Goal: Task Accomplishment & Management: Manage account settings

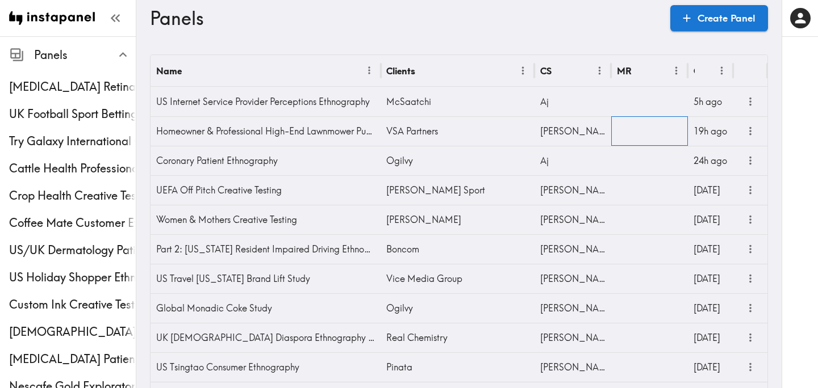
click at [652, 133] on div at bounding box center [649, 131] width 77 height 30
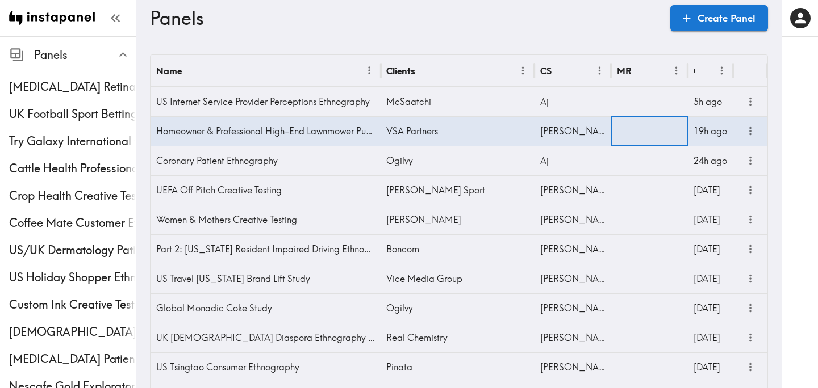
click at [652, 133] on div at bounding box center [649, 131] width 77 height 30
click at [652, 133] on input "text" at bounding box center [640, 134] width 49 height 25
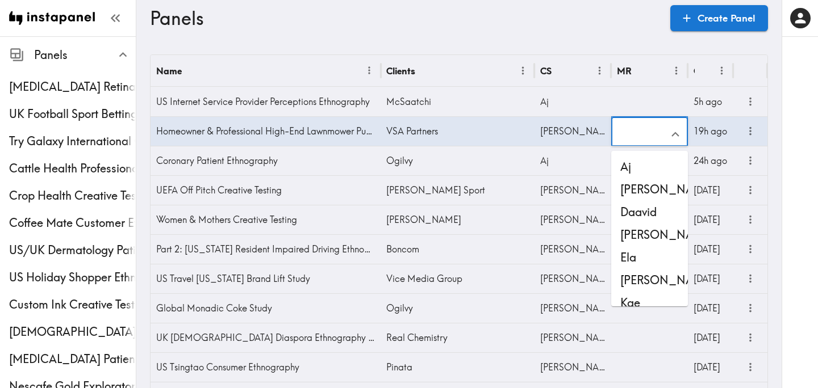
scroll to position [1, 0]
drag, startPoint x: 645, startPoint y: 299, endPoint x: 550, endPoint y: 200, distance: 136.9
click at [645, 299] on li "Kae" at bounding box center [649, 303] width 77 height 23
type input "Kae"
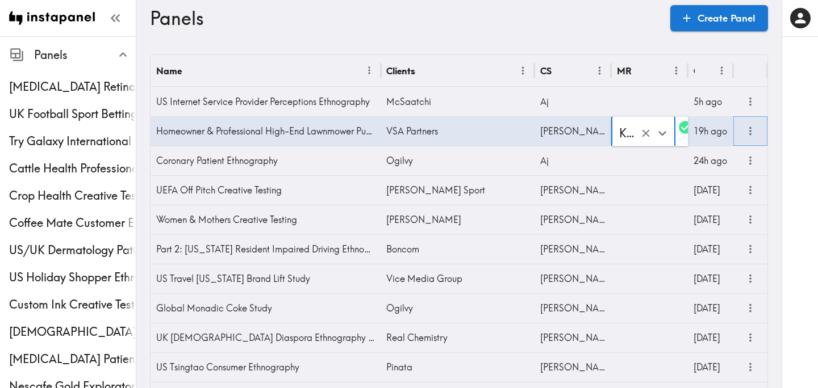
click at [748, 133] on icon "more" at bounding box center [750, 131] width 13 height 13
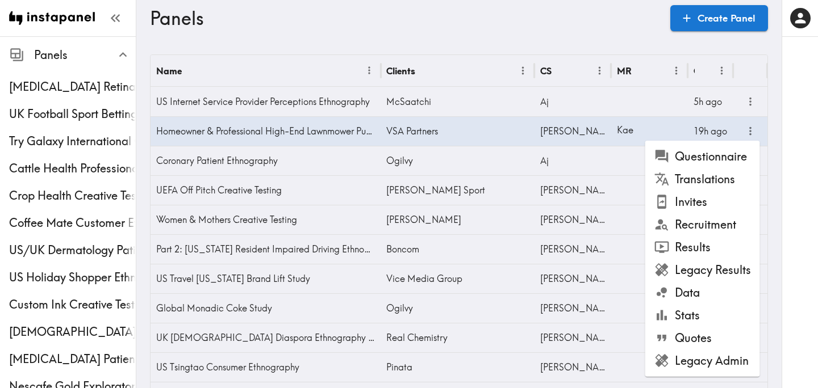
click at [728, 162] on li "Questionnaire" at bounding box center [702, 156] width 115 height 23
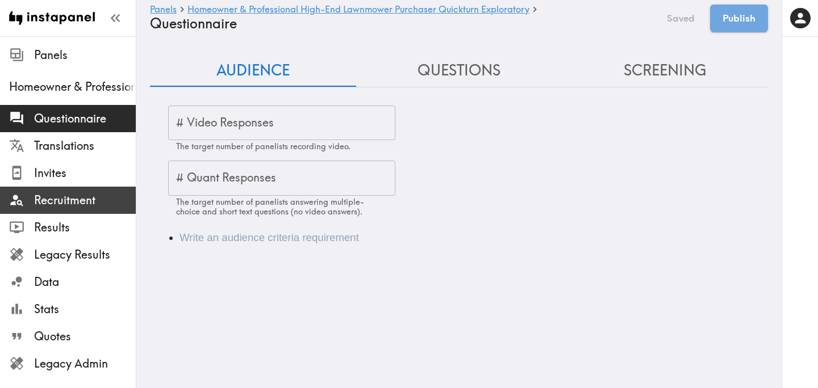
click at [90, 187] on div "Recruitment" at bounding box center [68, 201] width 136 height 30
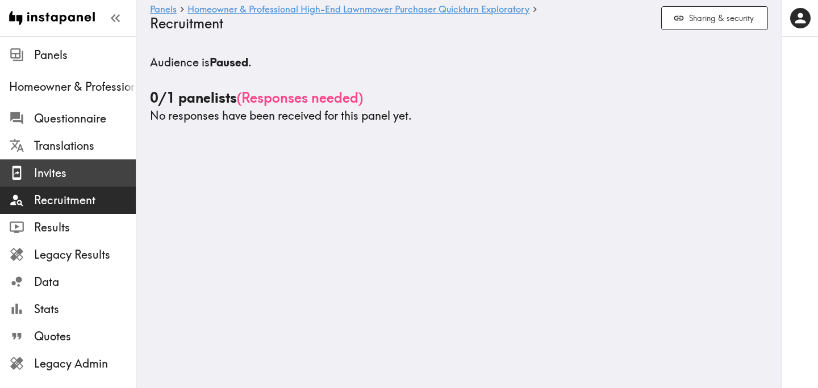
click at [85, 177] on span "Invites" at bounding box center [85, 173] width 102 height 16
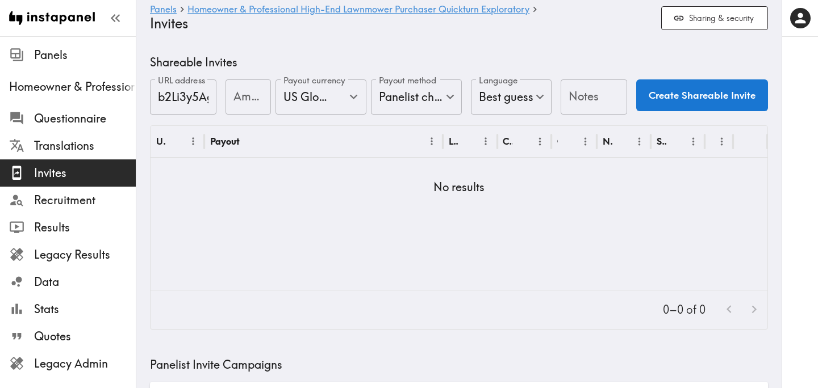
click at [242, 95] on input "Amount" at bounding box center [247, 96] width 45 height 35
click at [355, 99] on icon "Open" at bounding box center [353, 96] width 15 height 15
type input "25"
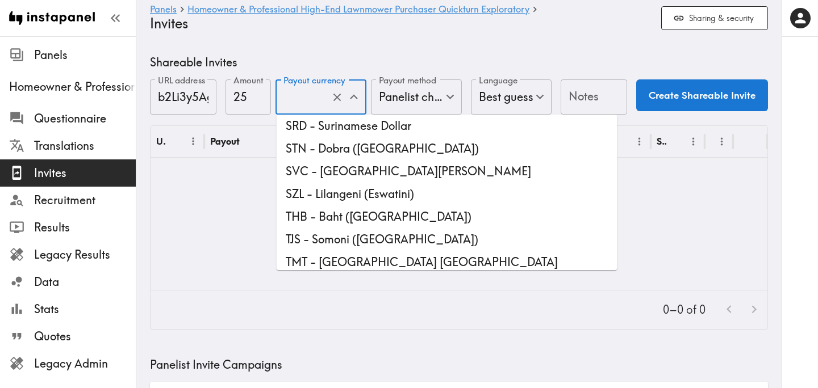
scroll to position [3140, 0]
type input "USD - US Dollar ([GEOGRAPHIC_DATA], [US_STATE], [GEOGRAPHIC_DATA], [GEOGRAPHIC_…"
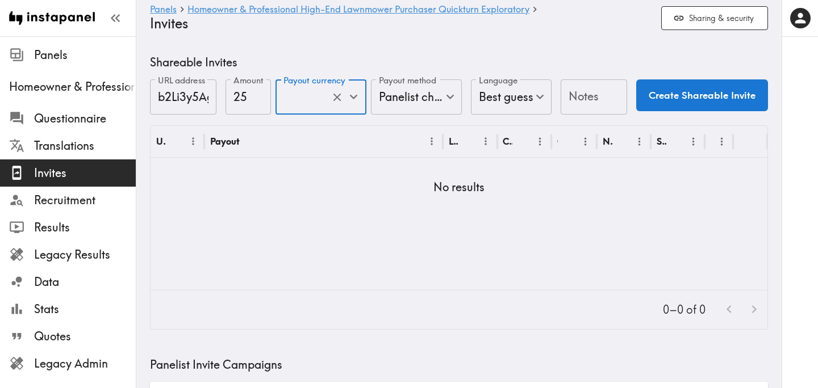
click at [601, 96] on input "Notes" at bounding box center [593, 96] width 66 height 35
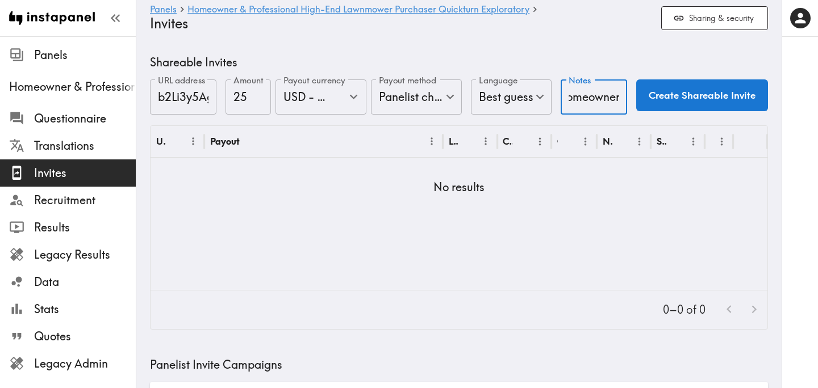
scroll to position [0, 33]
type input "UI-Homeowners"
click at [709, 100] on button "Create Shareable Invite" at bounding box center [702, 95] width 132 height 32
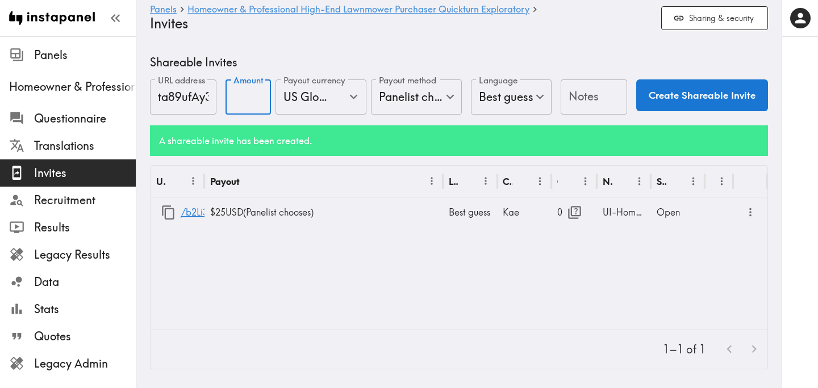
click at [235, 101] on input "Amount" at bounding box center [247, 96] width 45 height 35
click at [363, 92] on div "US Global Equivalent - converted and cost-of-living adjusted Payout currency" at bounding box center [320, 96] width 91 height 35
type input "25"
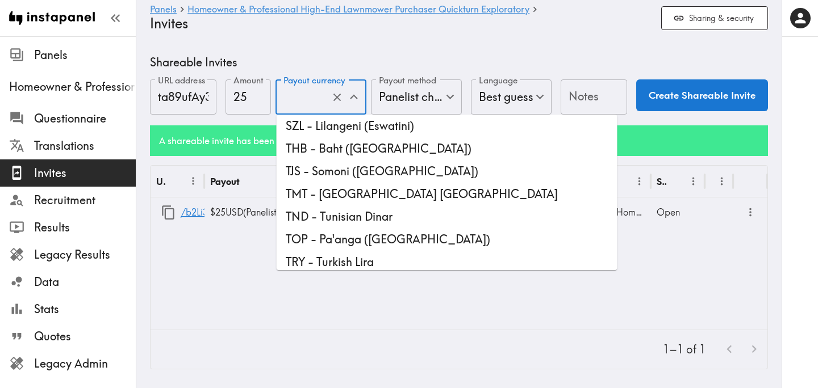
scroll to position [3091, 0]
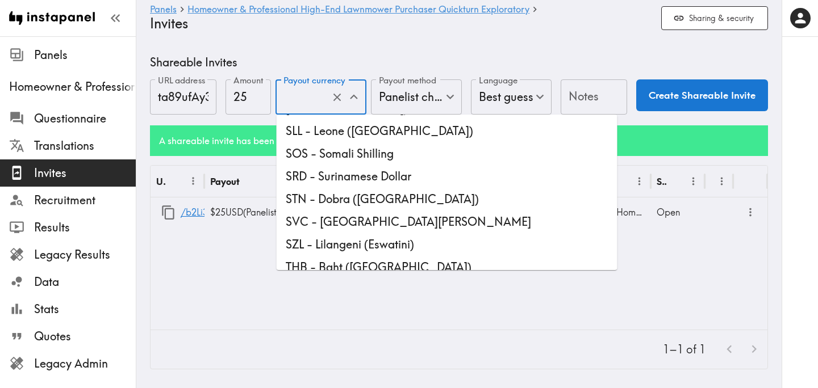
type input "USD - US Dollar ([GEOGRAPHIC_DATA], [US_STATE], [GEOGRAPHIC_DATA], [GEOGRAPHIC_…"
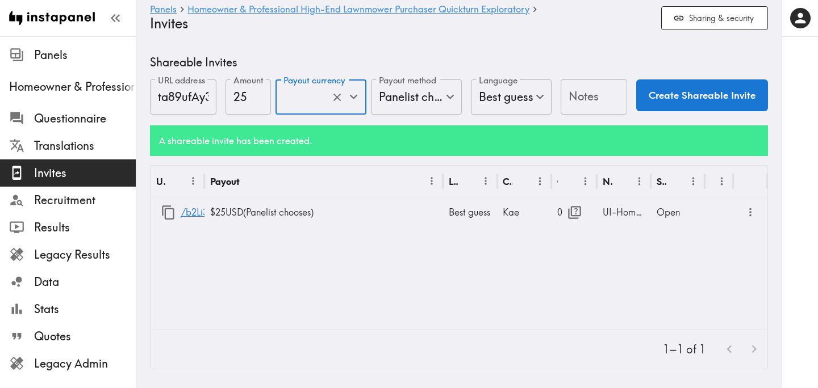
click at [586, 103] on input "Notes" at bounding box center [593, 96] width 66 height 35
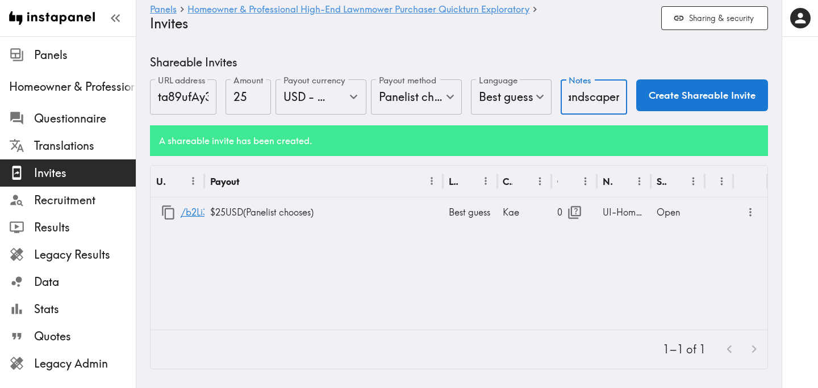
scroll to position [0, 32]
type input "UI-Landscapers"
click at [700, 90] on button "Create Shareable Invite" at bounding box center [702, 95] width 132 height 32
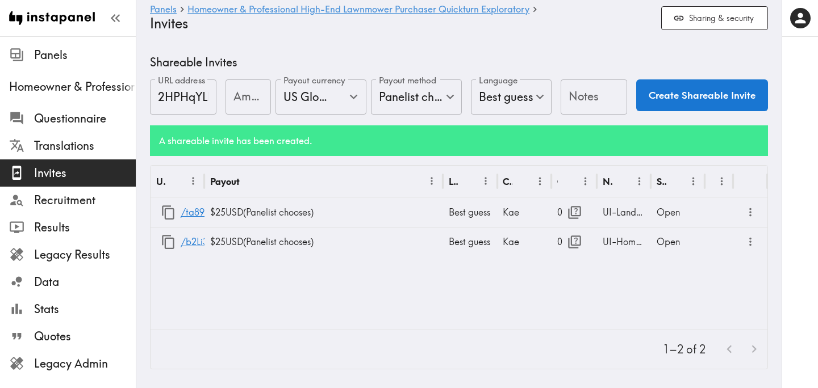
click at [306, 295] on div "URL Payout Language Creator Opens Notes Status /ta89ufAy3 $25 USD ( Panelist ch…" at bounding box center [458, 248] width 617 height 164
